Goal: Contribute content: Add original content to the website for others to see

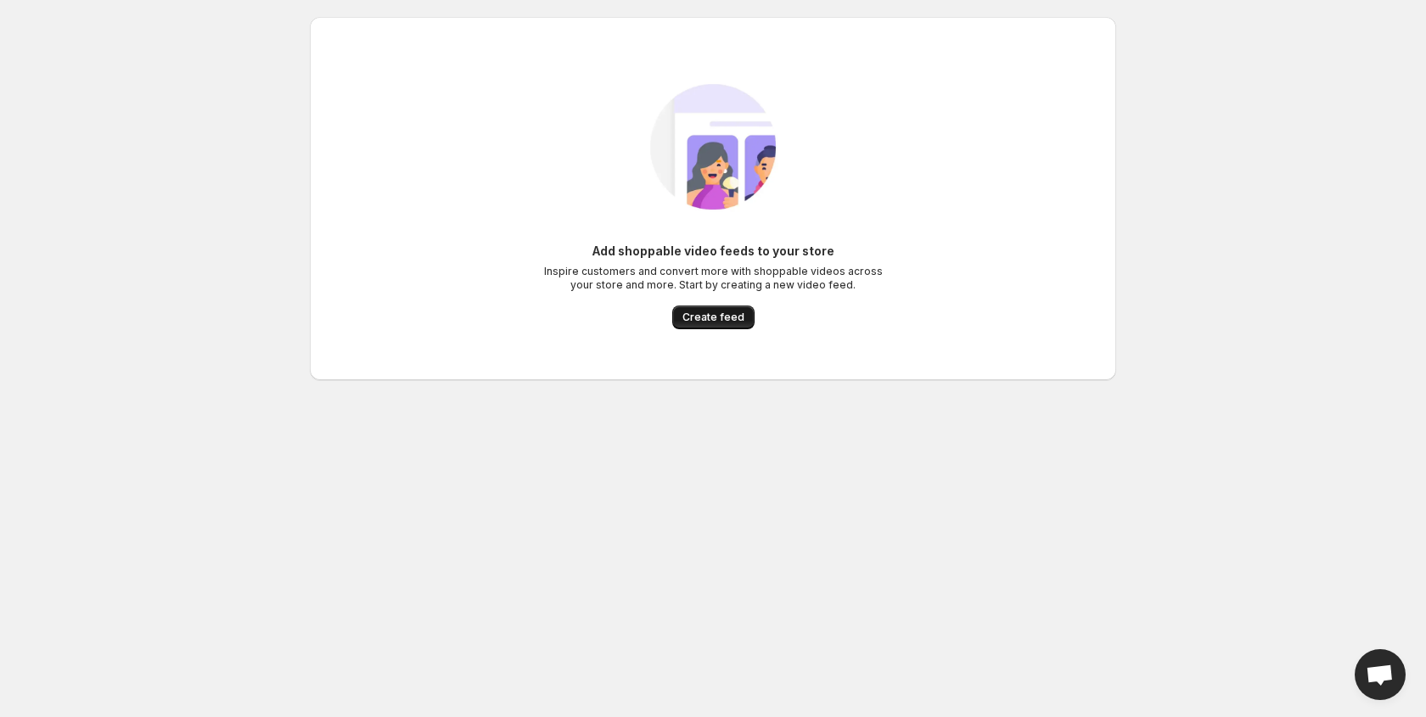
click at [720, 314] on span "Create feed" at bounding box center [713, 318] width 62 height 14
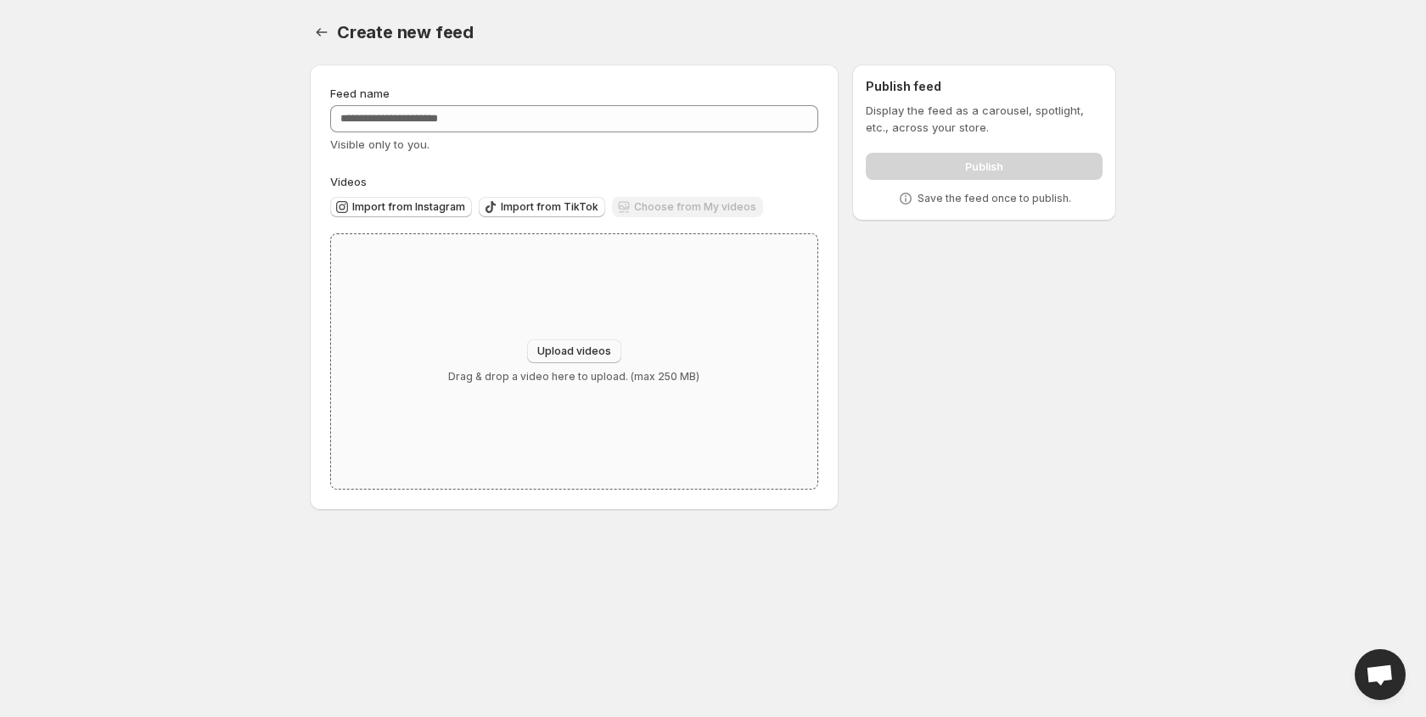
click at [587, 354] on span "Upload videos" at bounding box center [574, 352] width 74 height 14
click at [412, 210] on span "Import from Instagram" at bounding box center [408, 207] width 113 height 14
